Goal: Obtain resource: Download file/media

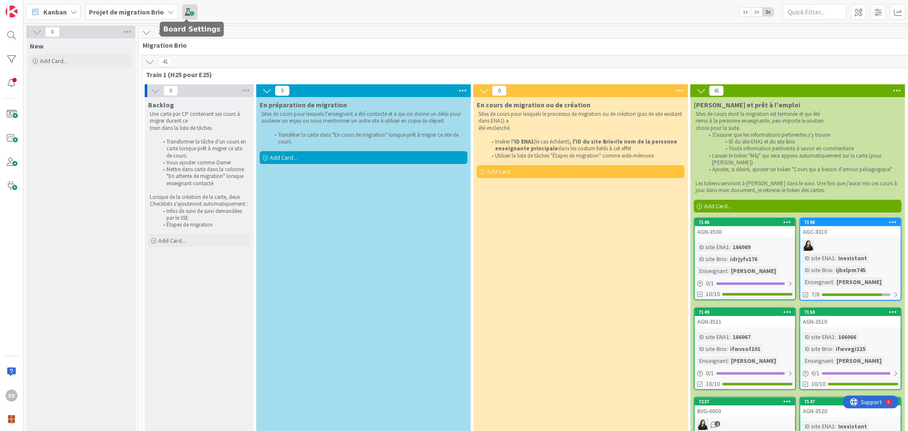
click at [185, 7] on span at bounding box center [189, 11] width 15 height 15
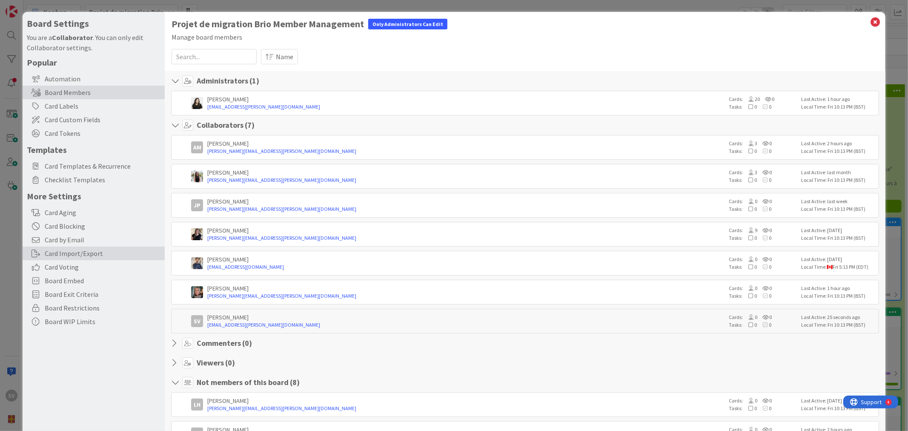
click at [73, 252] on div "Card Import/Export" at bounding box center [94, 254] width 142 height 14
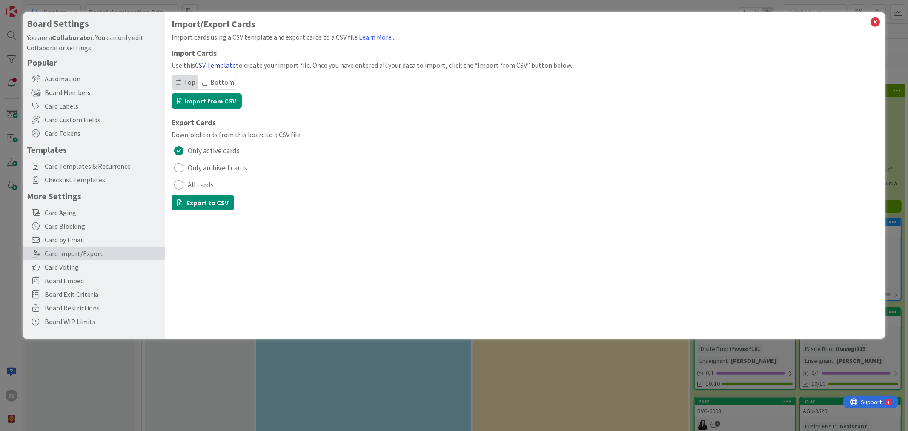
click at [210, 66] on link "CSV Template" at bounding box center [215, 65] width 41 height 9
